Goal: Task Accomplishment & Management: Manage account settings

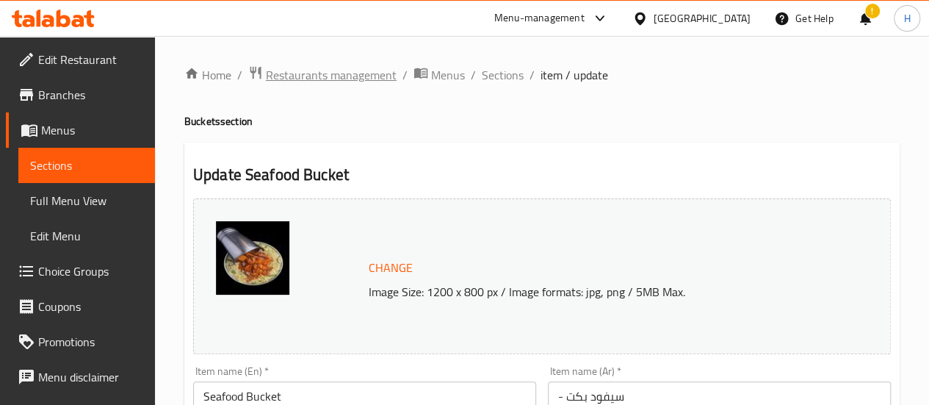
click at [330, 72] on span "Restaurants management" at bounding box center [331, 75] width 131 height 18
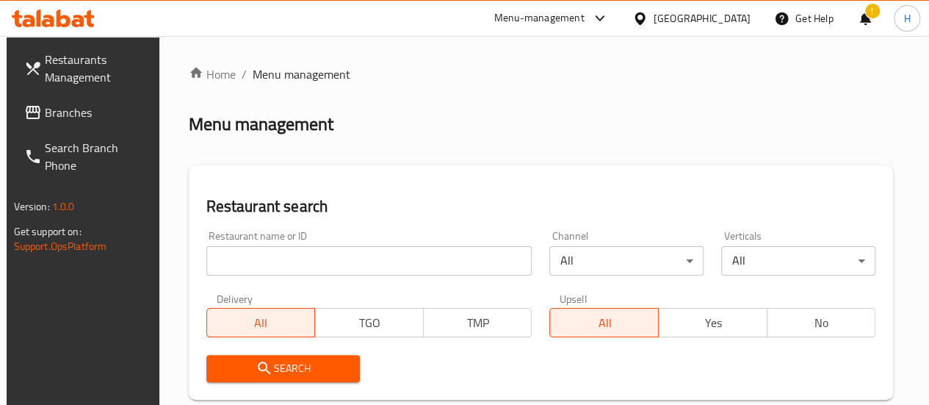
click at [290, 258] on input "search" at bounding box center [369, 260] width 326 height 29
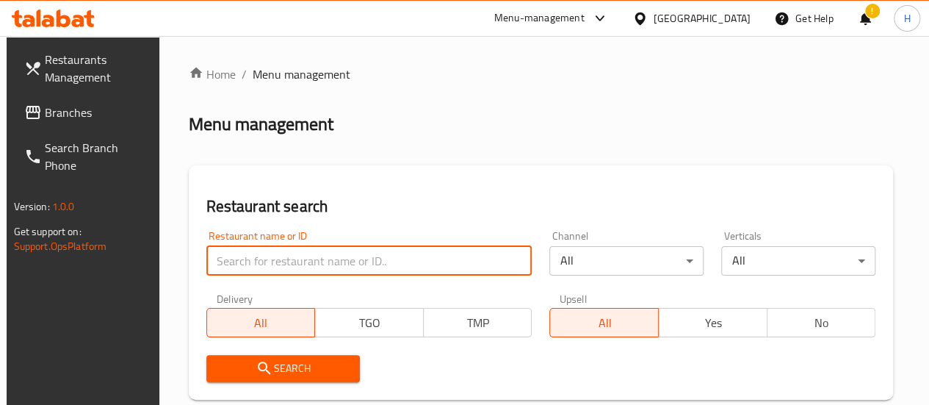
click at [290, 258] on input "search" at bounding box center [369, 260] width 326 height 29
type input "dolma"
click button "Search" at bounding box center [283, 368] width 154 height 27
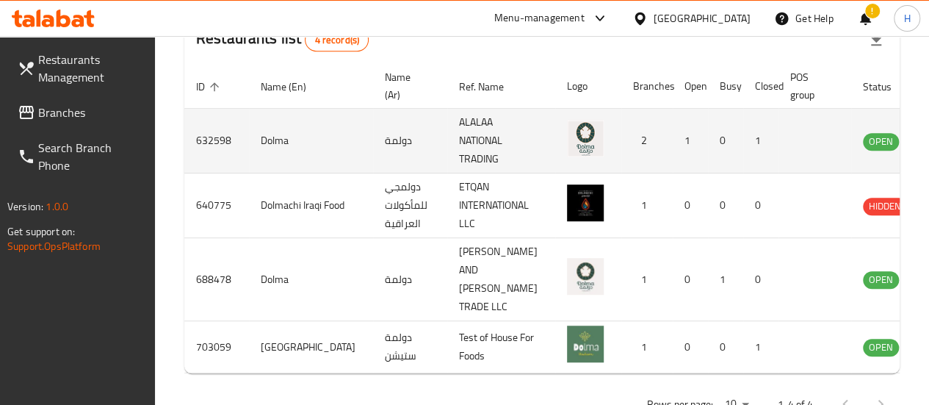
scroll to position [0, 22]
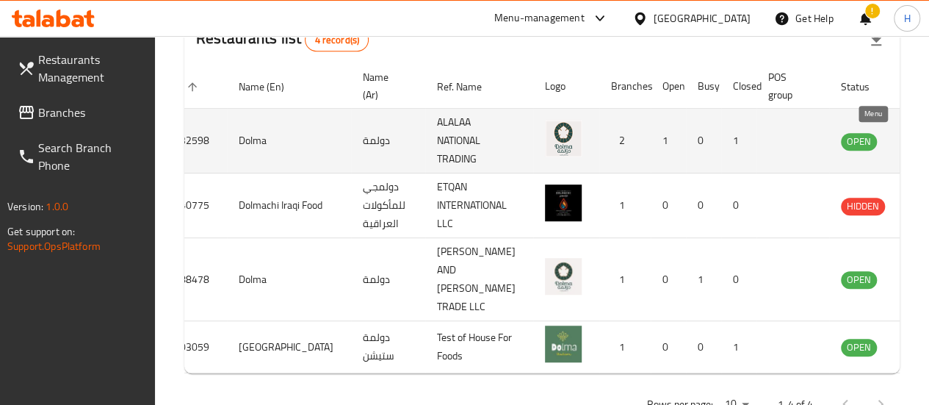
click at [919, 146] on icon "enhanced table" at bounding box center [927, 141] width 16 height 12
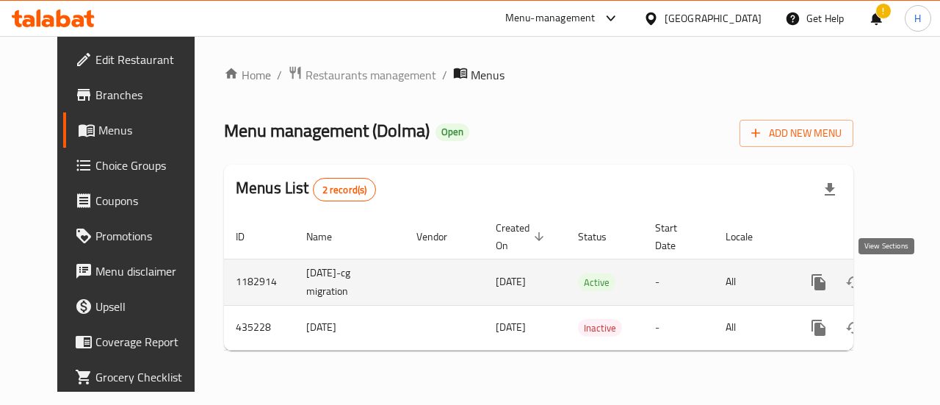
click at [918, 286] on icon "enhanced table" at bounding box center [924, 281] width 13 height 13
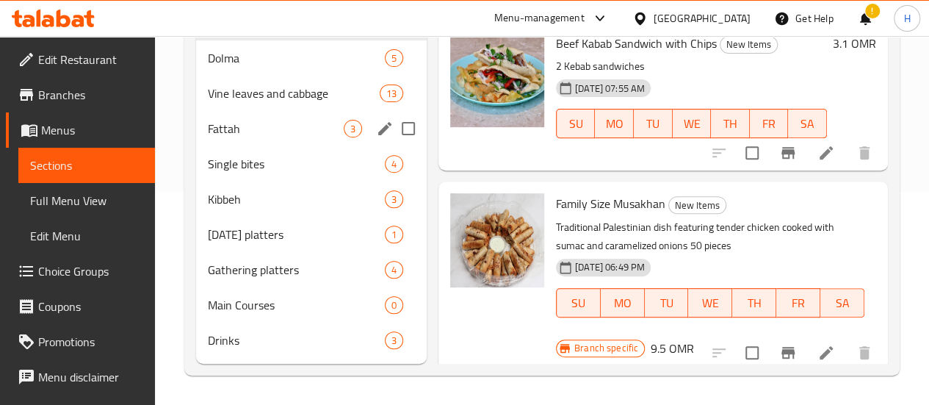
scroll to position [214, 0]
click at [247, 287] on div "Gathering platters 4" at bounding box center [311, 269] width 231 height 35
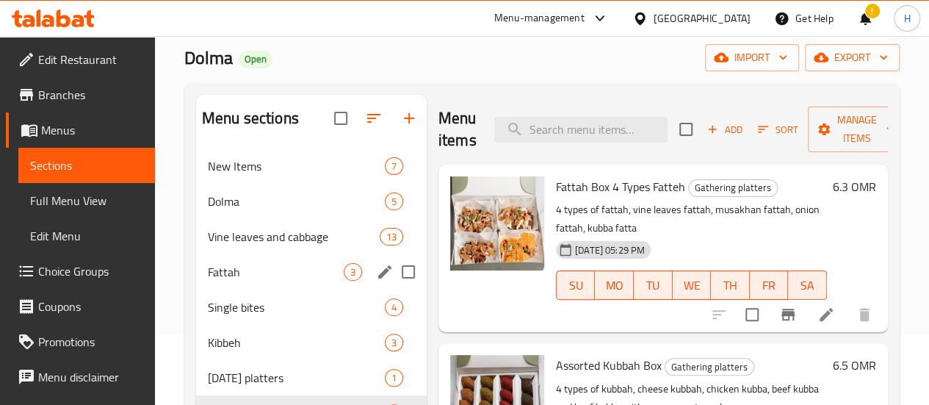
scroll to position [68, 0]
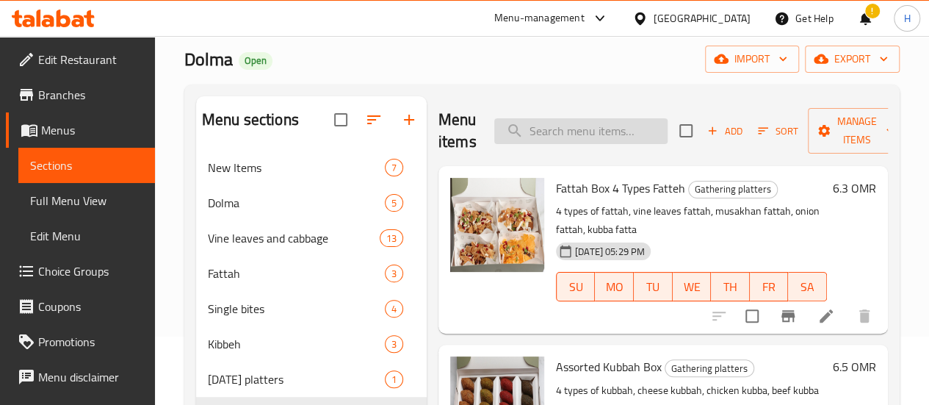
click at [546, 126] on input "search" at bounding box center [580, 131] width 173 height 26
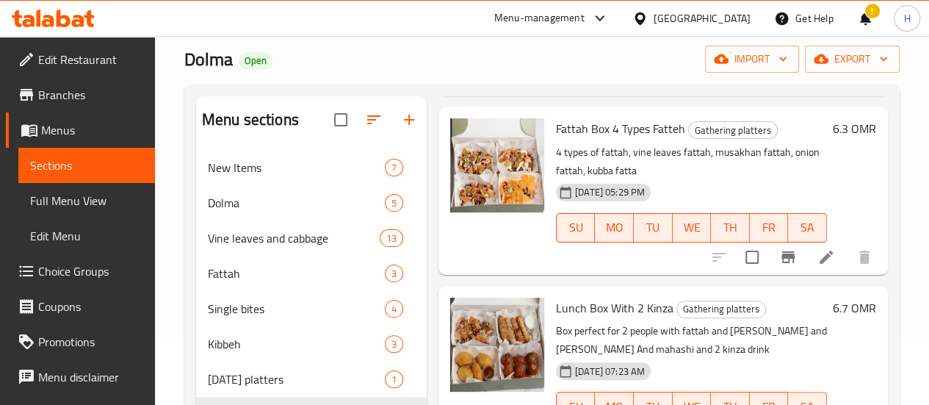
scroll to position [656, 0]
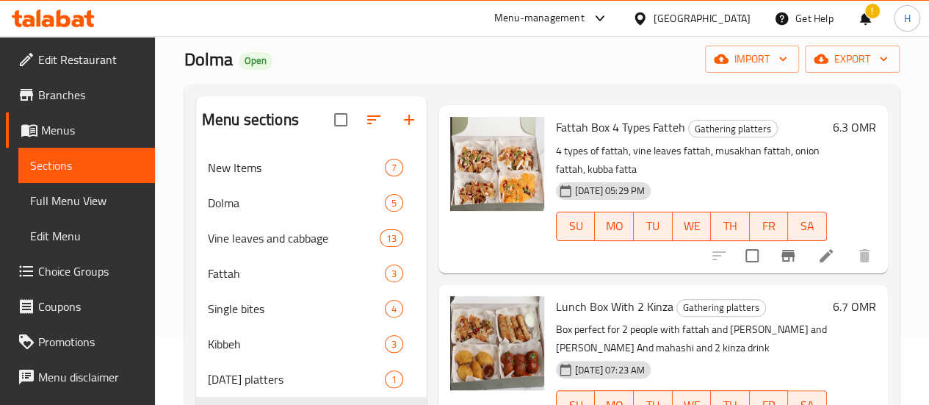
type input "musakh"
click at [569, 184] on span "[DATE] 05:29 PM" at bounding box center [610, 191] width 82 height 14
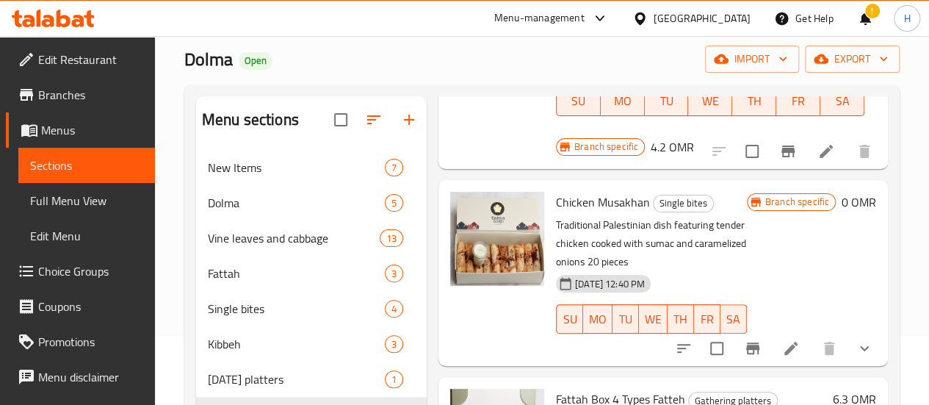
scroll to position [383, 0]
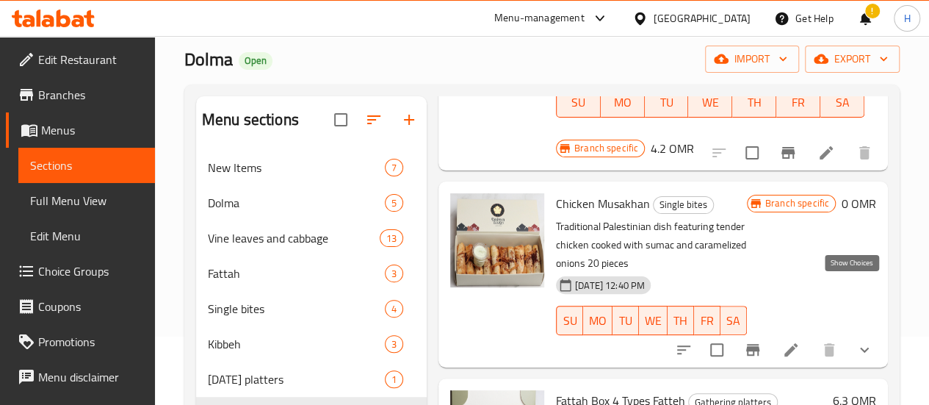
click at [855, 341] on icon "show more" at bounding box center [864, 350] width 18 height 18
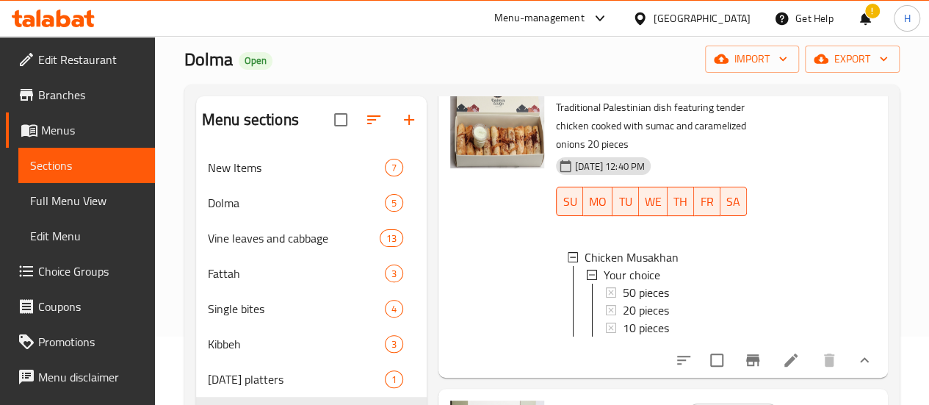
scroll to position [504, 0]
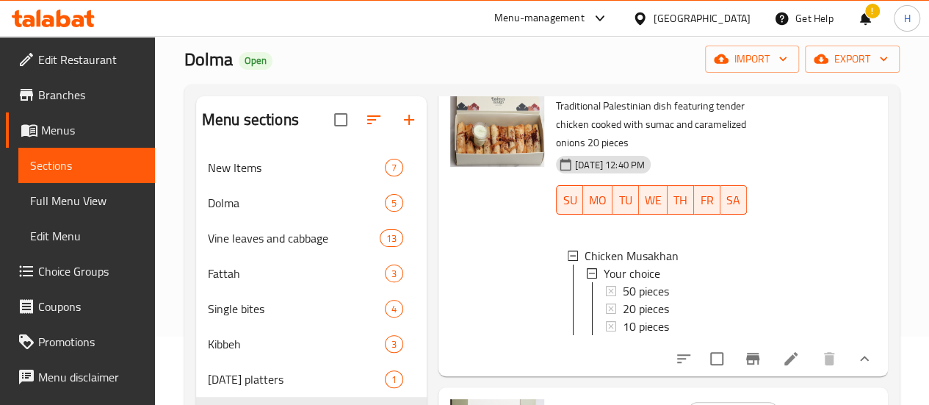
click at [778, 345] on li at bounding box center [790, 358] width 41 height 26
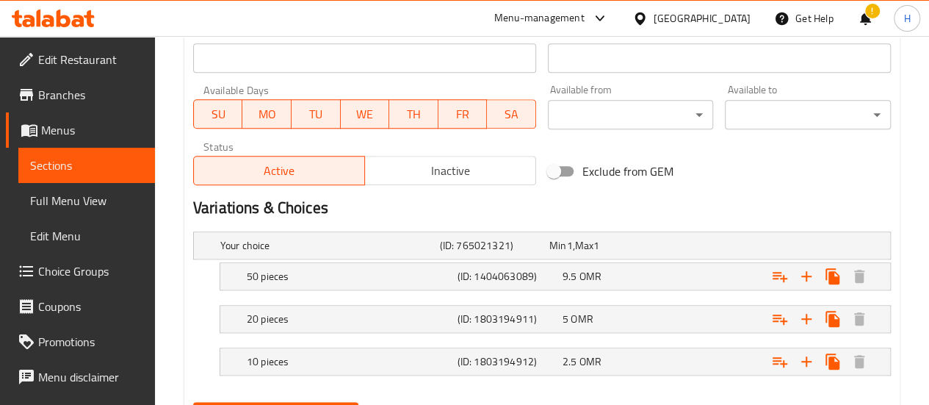
scroll to position [723, 0]
